Goal: Task Accomplishment & Management: Manage account settings

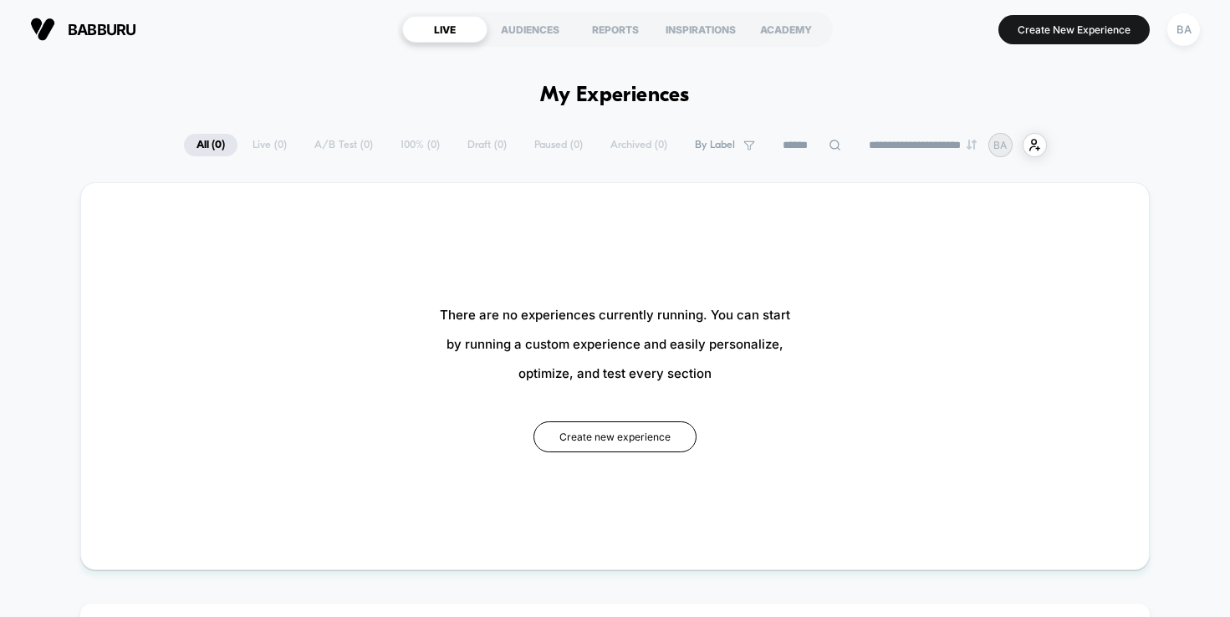
type input "***"
click at [1193, 23] on div "BA" at bounding box center [1184, 29] width 33 height 33
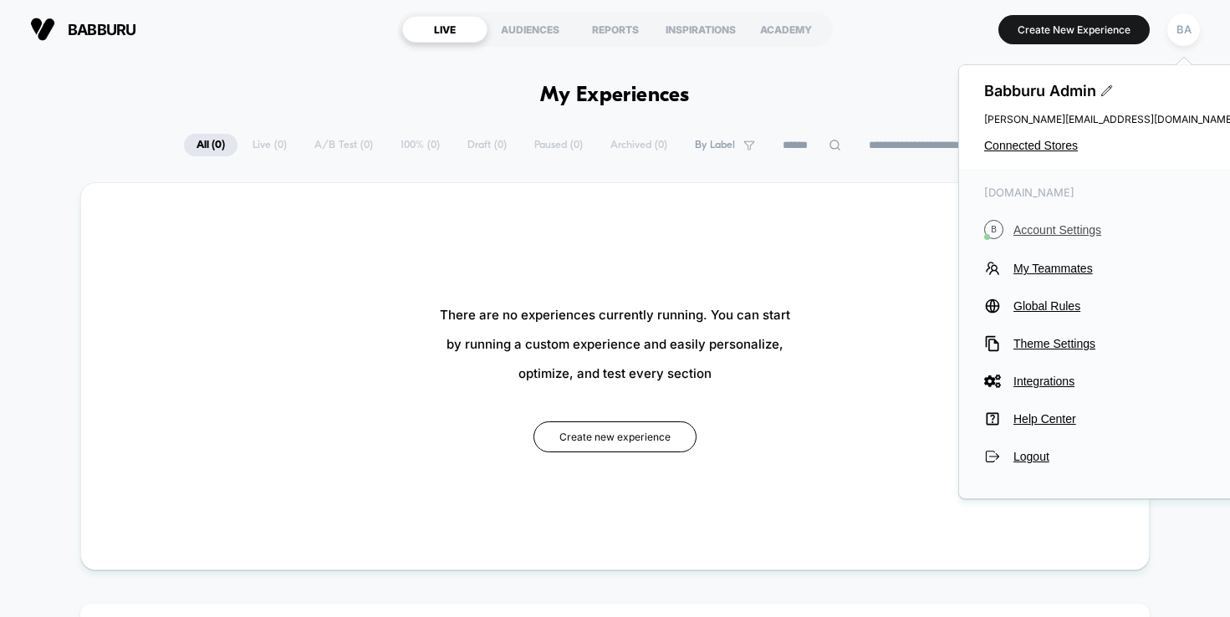
click at [1074, 234] on span "Account Settings" at bounding box center [1125, 229] width 222 height 13
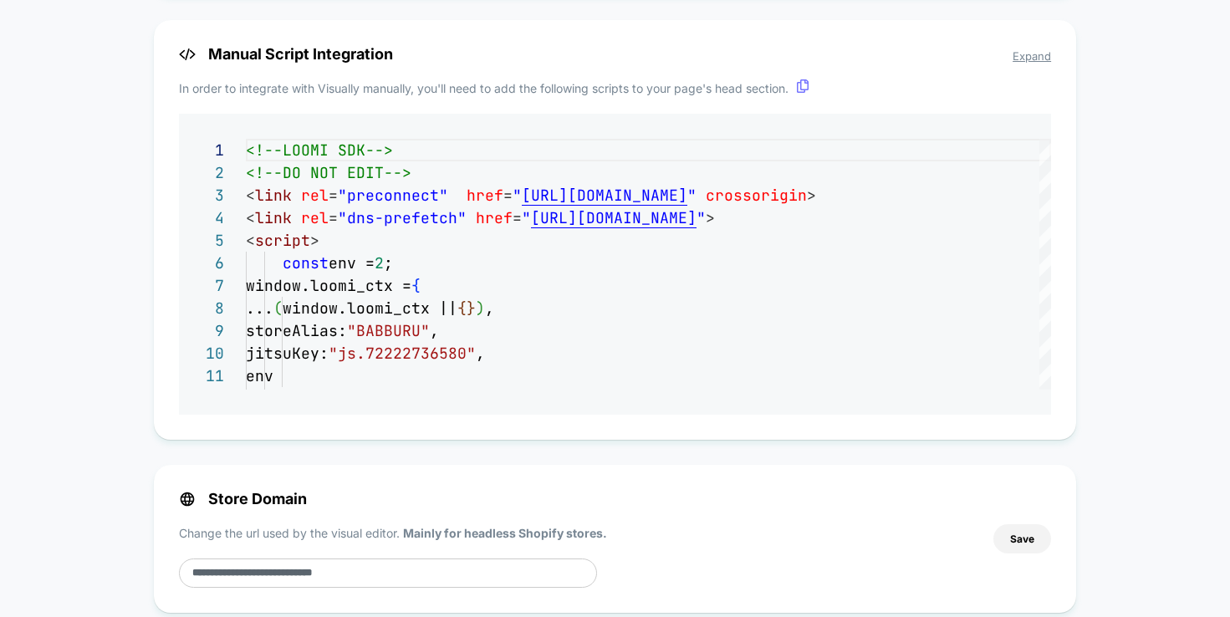
scroll to position [1301, 0]
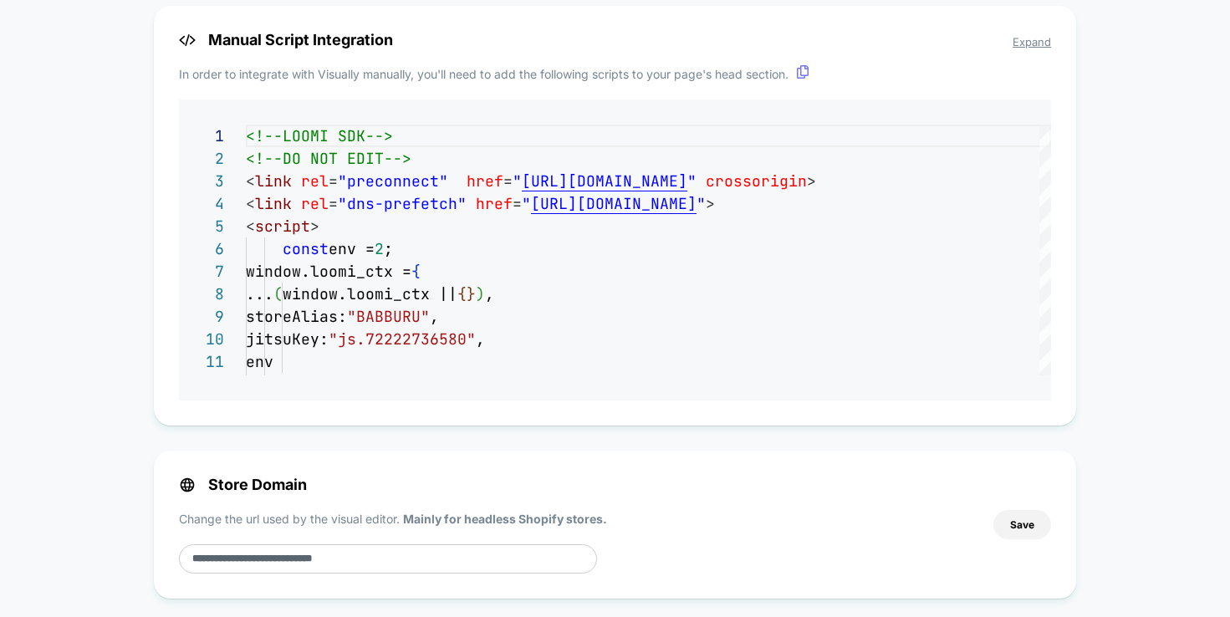
click at [413, 565] on input "**********" at bounding box center [388, 558] width 418 height 29
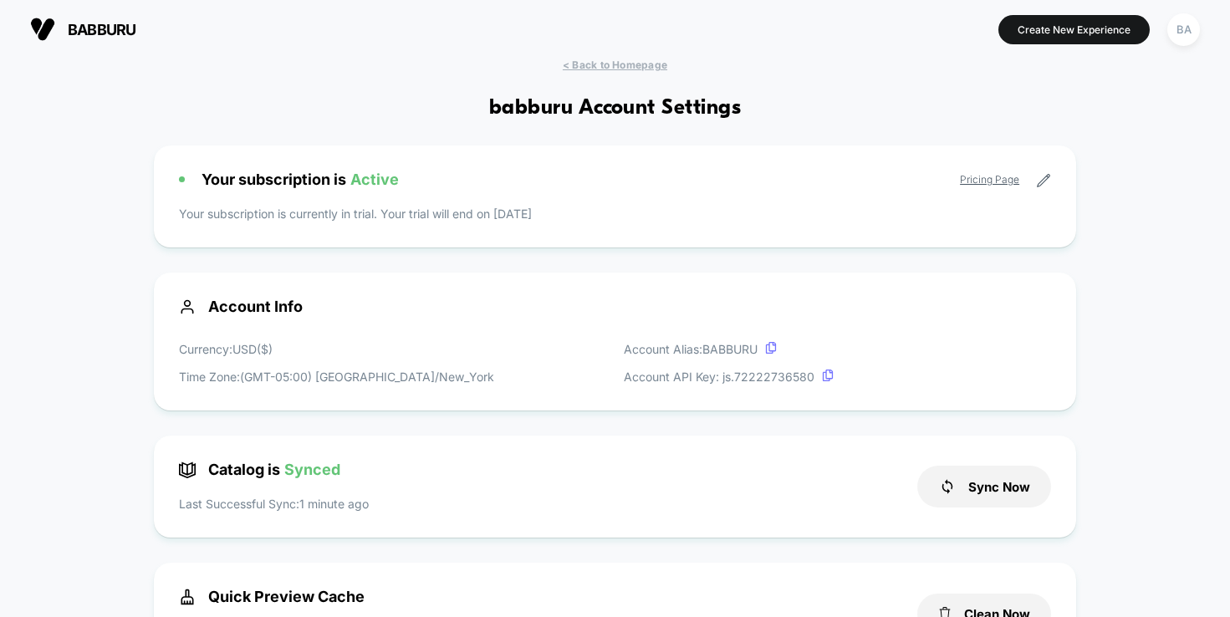
scroll to position [0, 0]
click at [1180, 28] on div "BA" at bounding box center [1184, 29] width 33 height 33
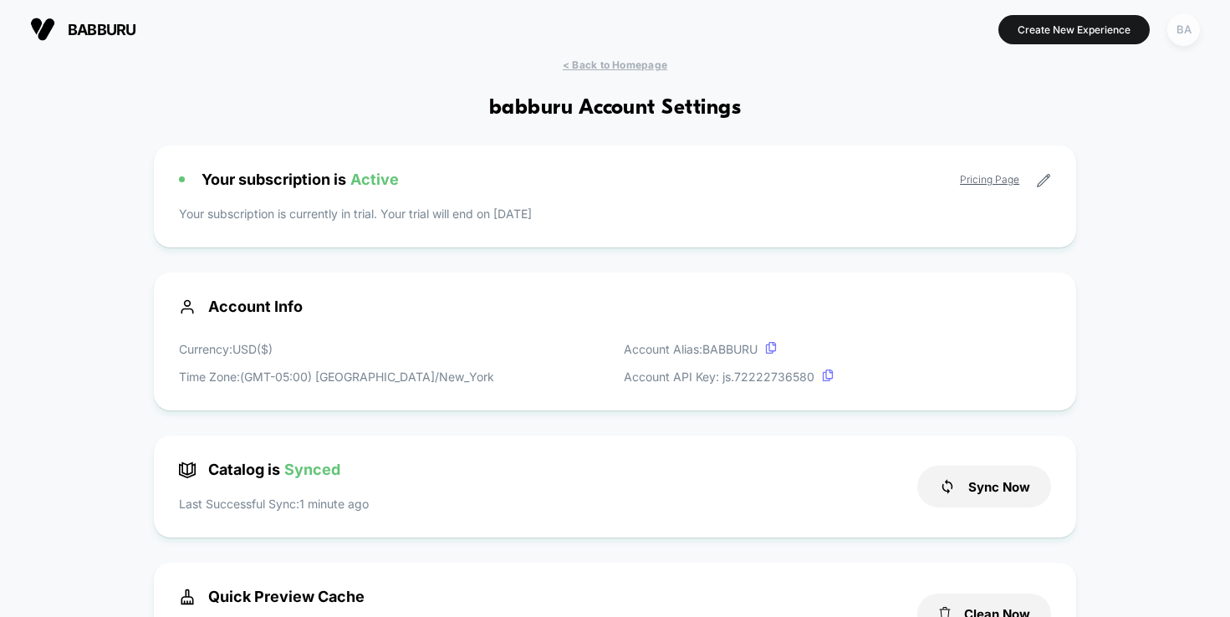
click at [1183, 26] on div "BA" at bounding box center [1184, 29] width 33 height 33
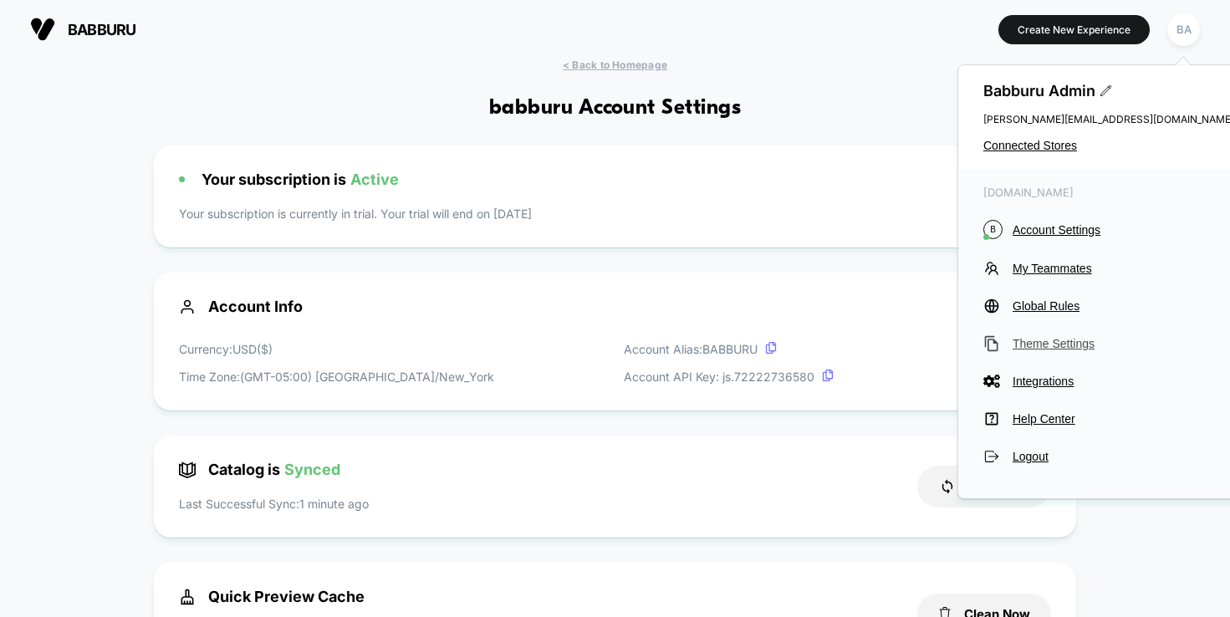
click at [1058, 336] on button "Theme Settings" at bounding box center [1109, 343] width 251 height 17
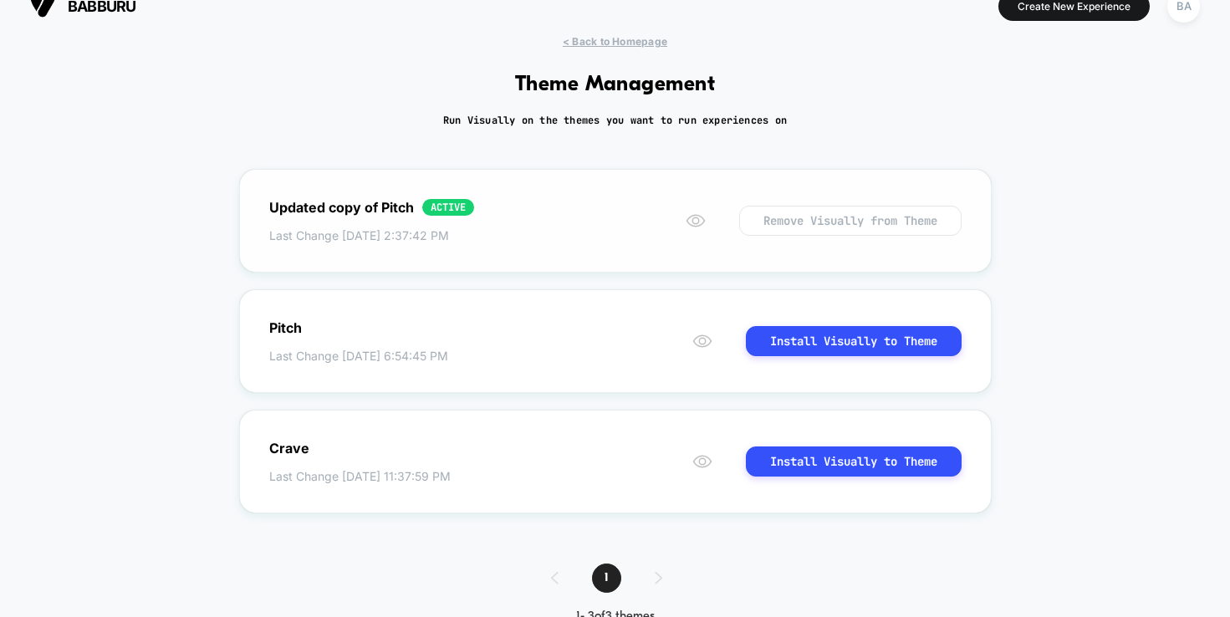
scroll to position [2, 0]
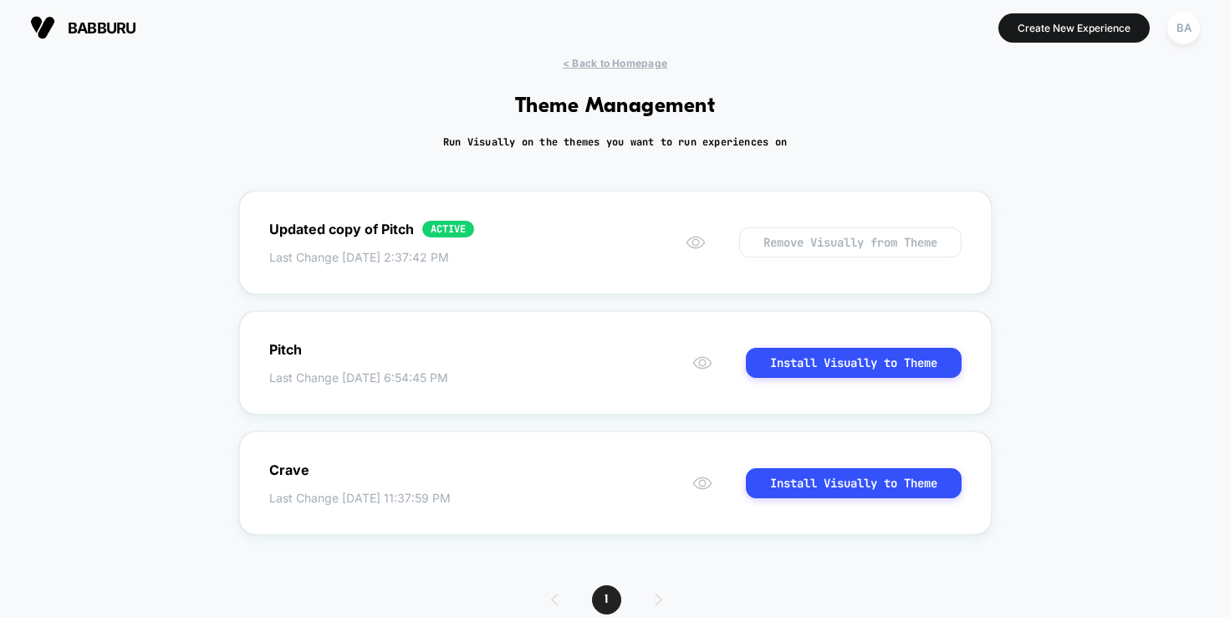
click at [841, 135] on div "< Back to Homepage Theme Management Run Visually on the themes you want to run …" at bounding box center [615, 458] width 1230 height 802
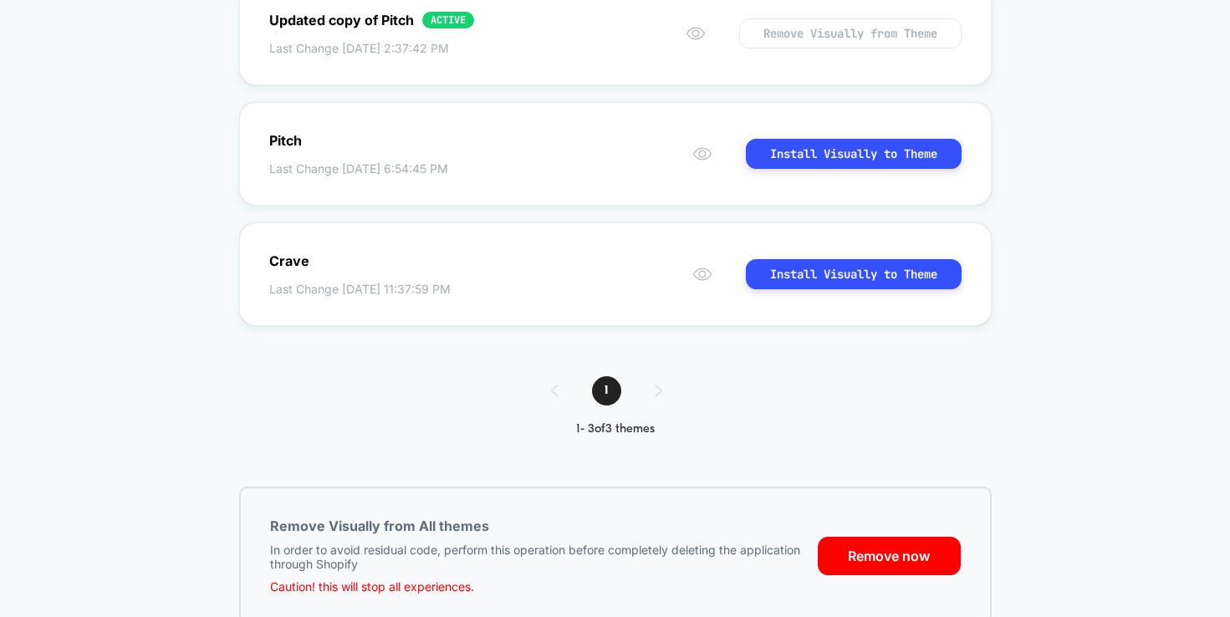
scroll to position [207, 0]
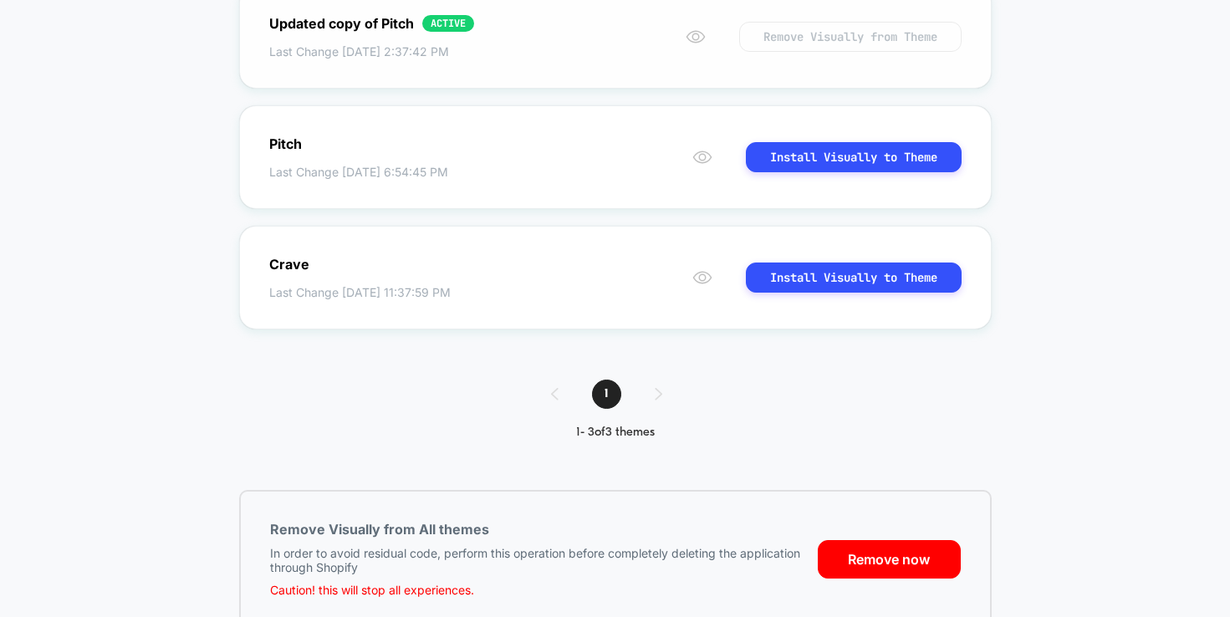
click at [828, 39] on button "Remove Visually from Theme" at bounding box center [850, 37] width 222 height 30
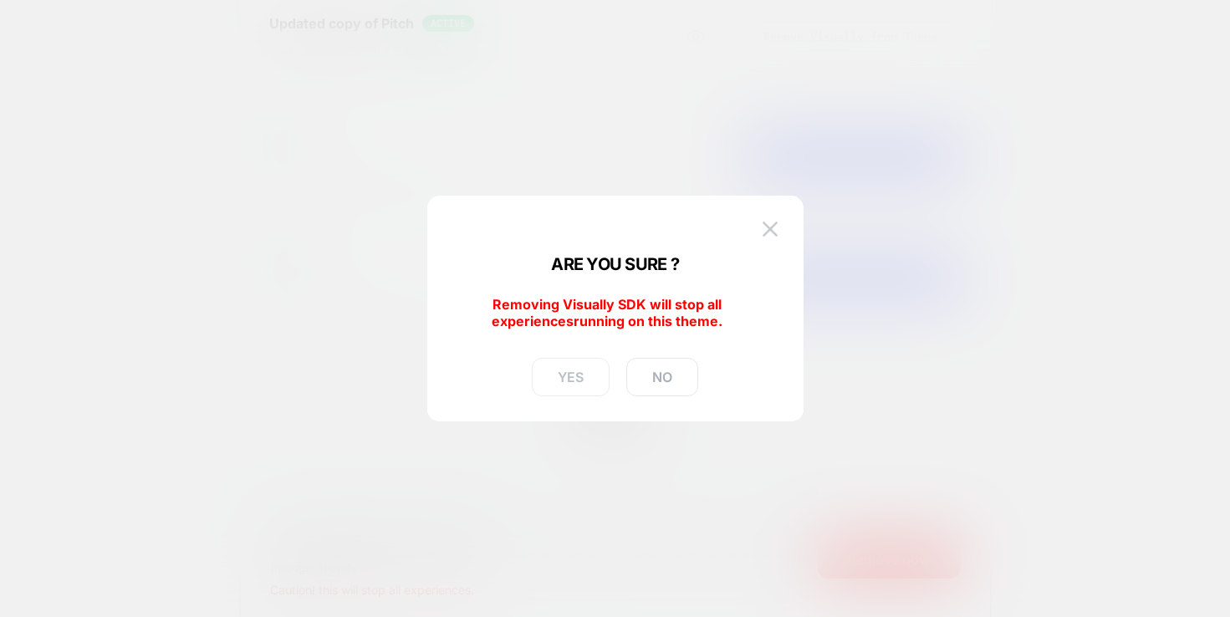
click at [579, 376] on button "YES" at bounding box center [571, 377] width 78 height 38
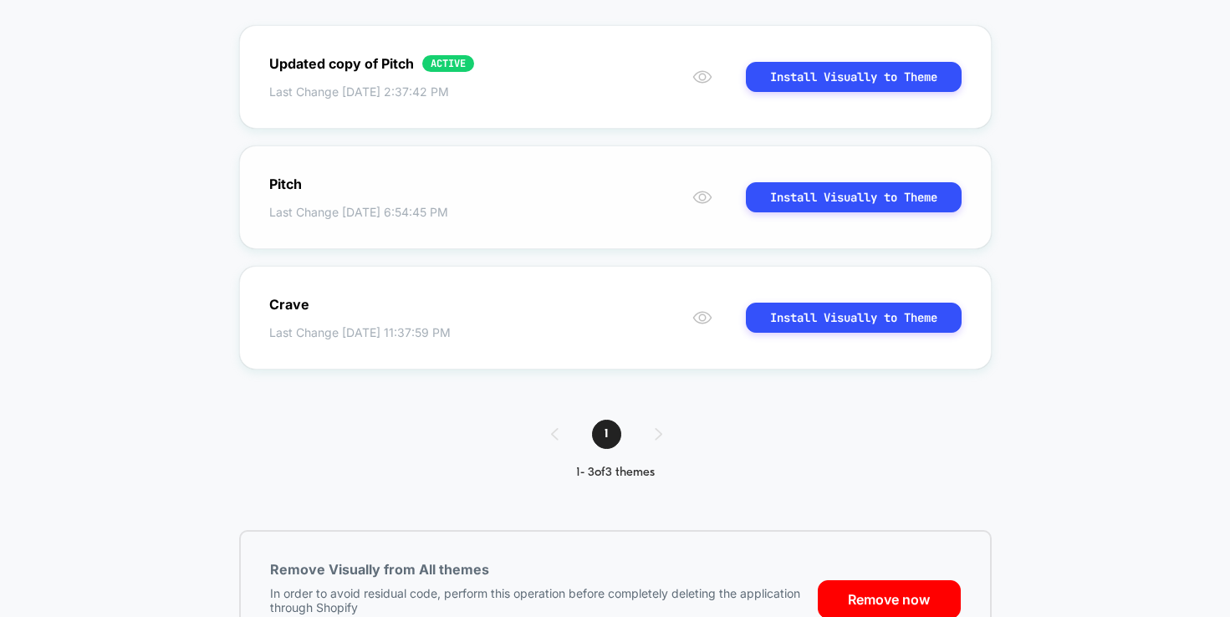
scroll to position [164, 0]
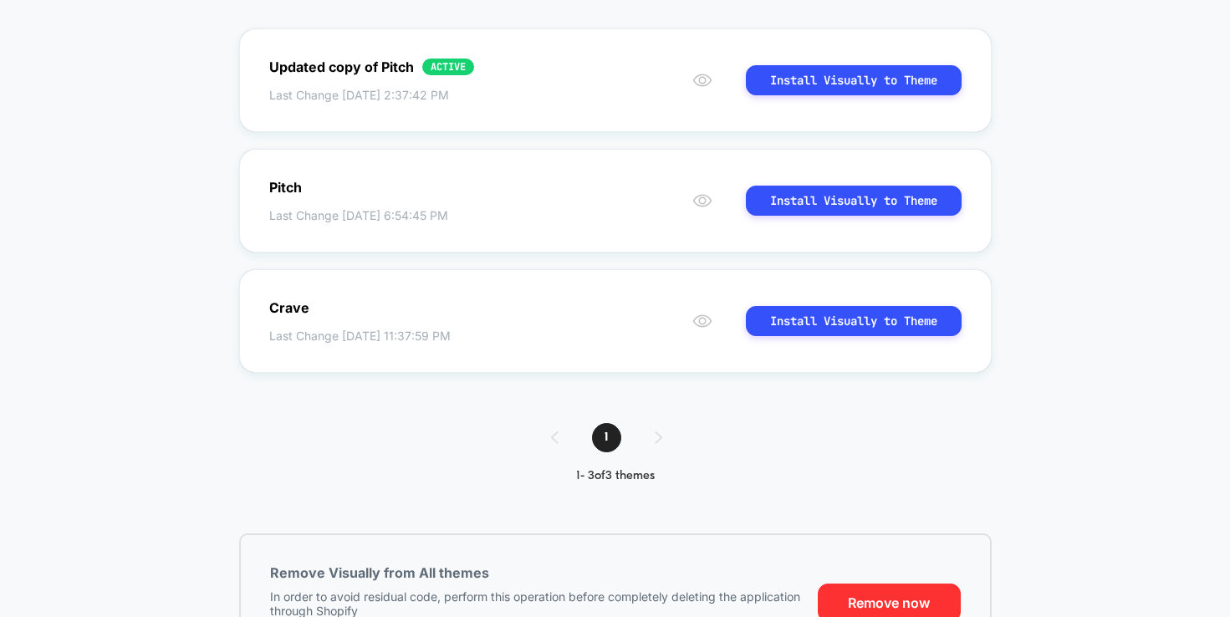
click at [887, 606] on button "Remove now" at bounding box center [889, 603] width 143 height 38
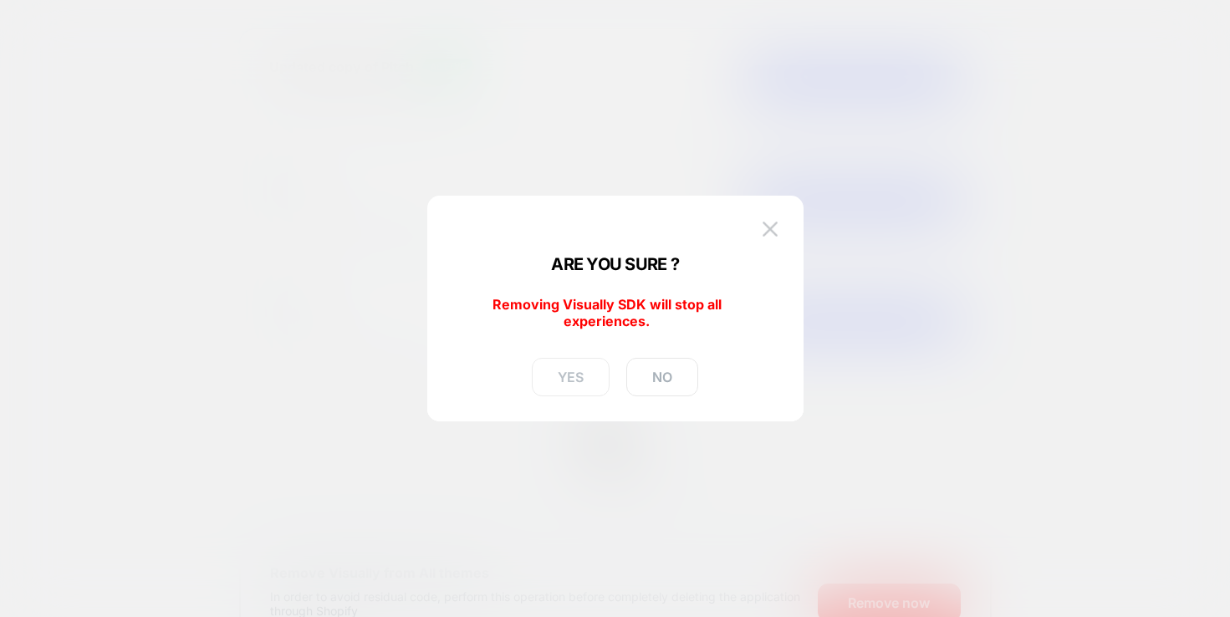
click at [577, 375] on button "YES" at bounding box center [571, 377] width 78 height 38
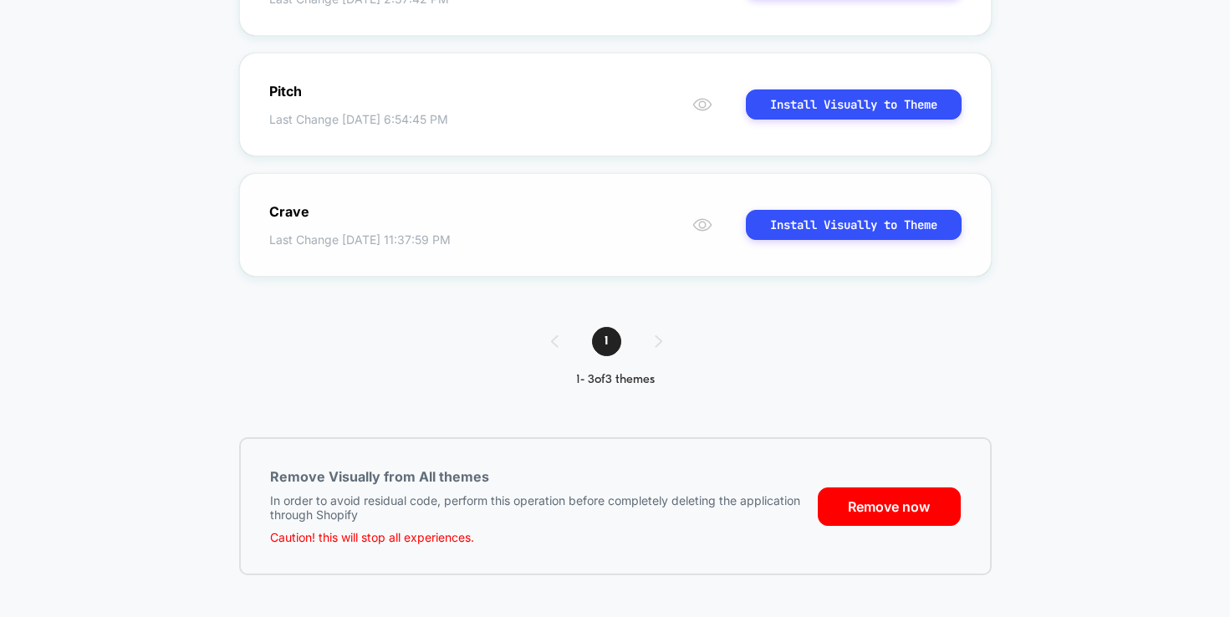
scroll to position [262, 0]
